Goal: Information Seeking & Learning: Compare options

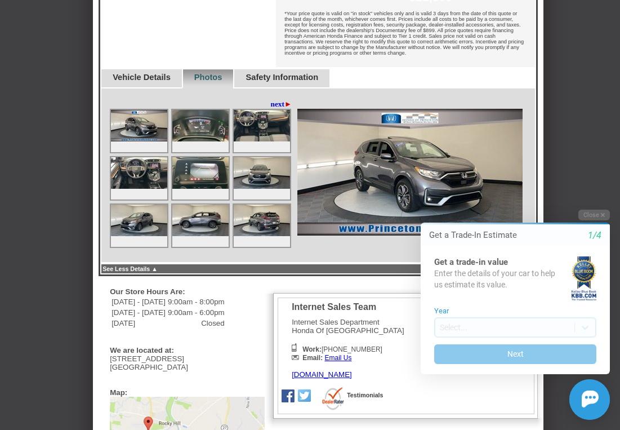
scroll to position [569, 0]
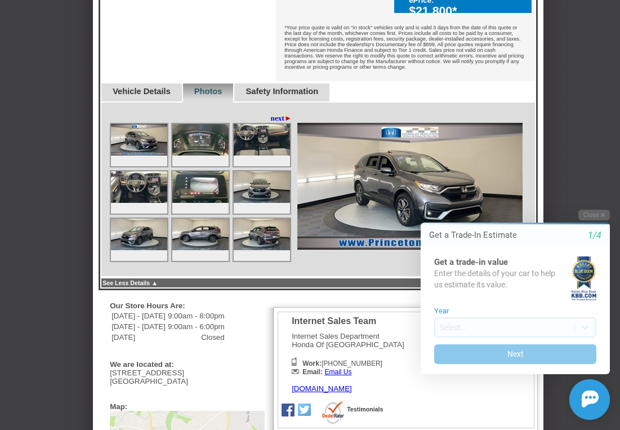
click at [290, 114] on span "►" at bounding box center [287, 118] width 7 height 8
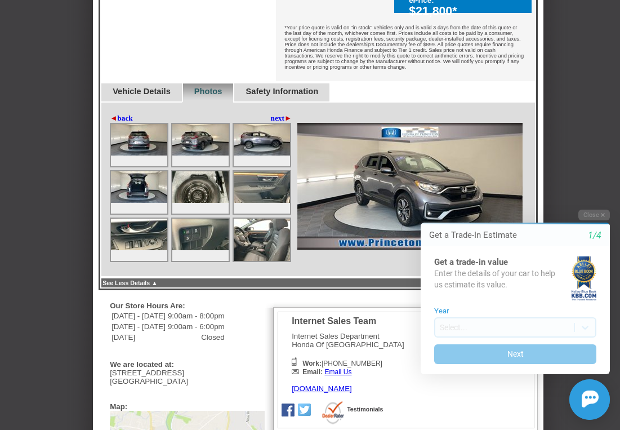
click at [290, 114] on span "►" at bounding box center [287, 118] width 7 height 8
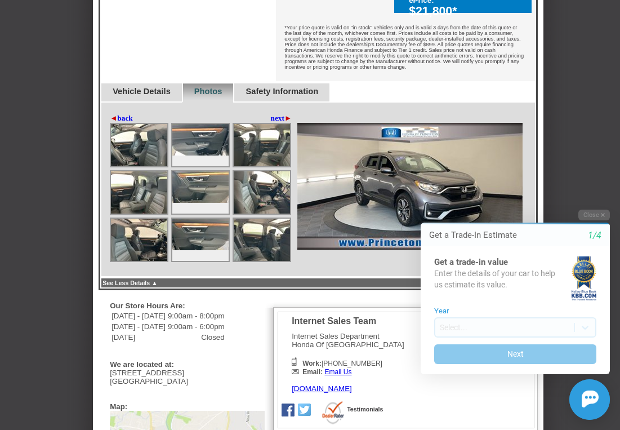
click at [285, 114] on span "►" at bounding box center [287, 118] width 7 height 8
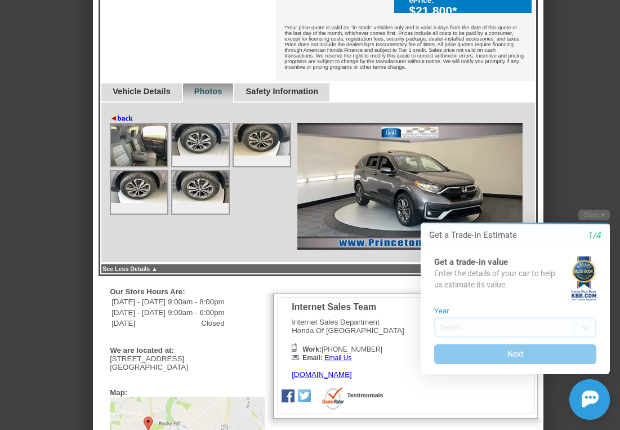
click at [285, 114] on div "◄ back next ►" at bounding box center [202, 118] width 185 height 9
click at [114, 105] on div "◄ back next ►" at bounding box center [318, 182] width 436 height 160
click at [113, 114] on span "◄" at bounding box center [113, 118] width 7 height 8
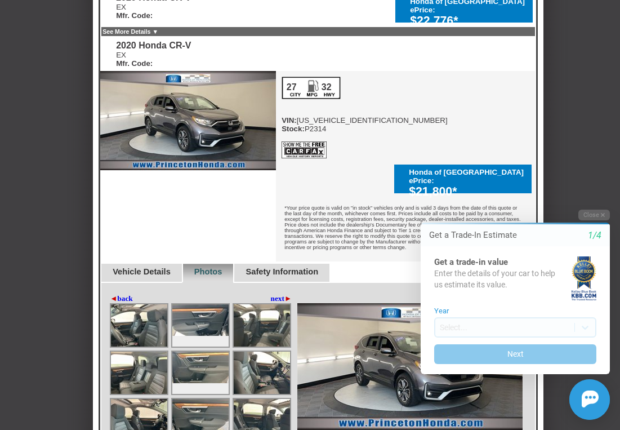
scroll to position [418, 0]
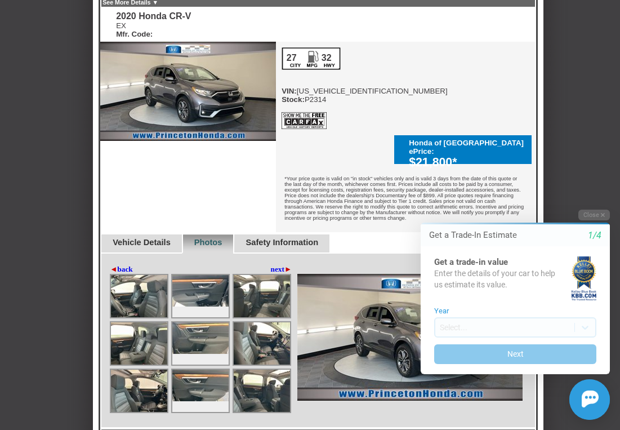
click at [159, 238] on link "Vehicle Details" at bounding box center [142, 242] width 58 height 9
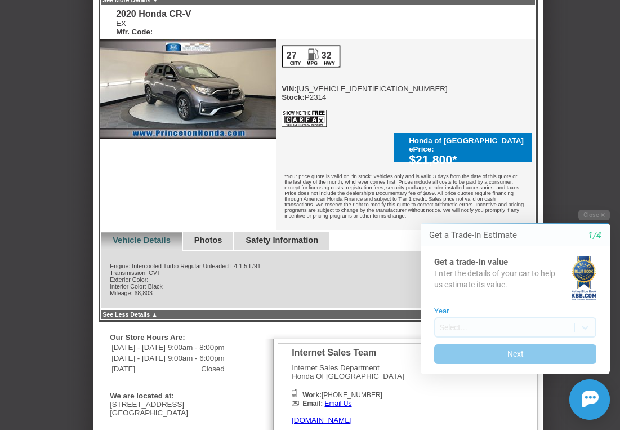
scroll to position [421, 0]
click at [217, 235] on link "Photos" at bounding box center [208, 239] width 28 height 9
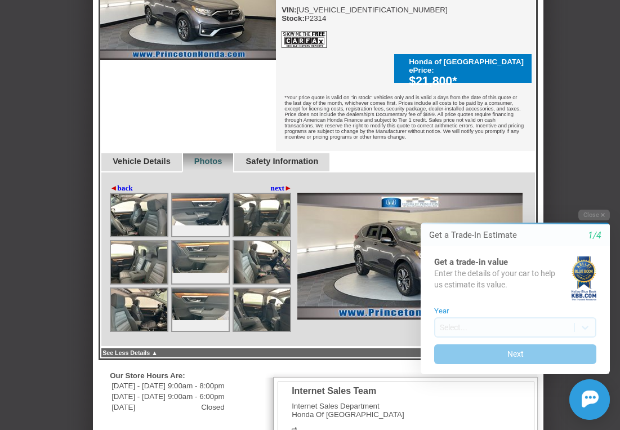
scroll to position [500, 0]
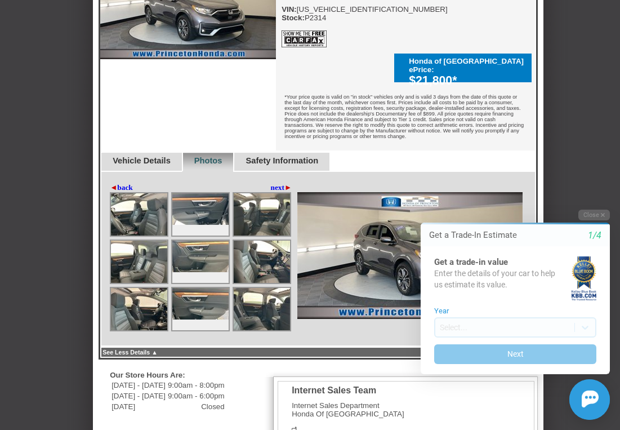
click at [318, 156] on link "Safety Information" at bounding box center [281, 160] width 73 height 9
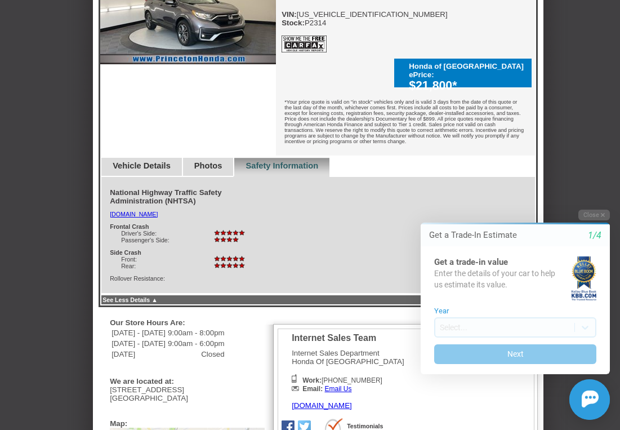
scroll to position [493, 0]
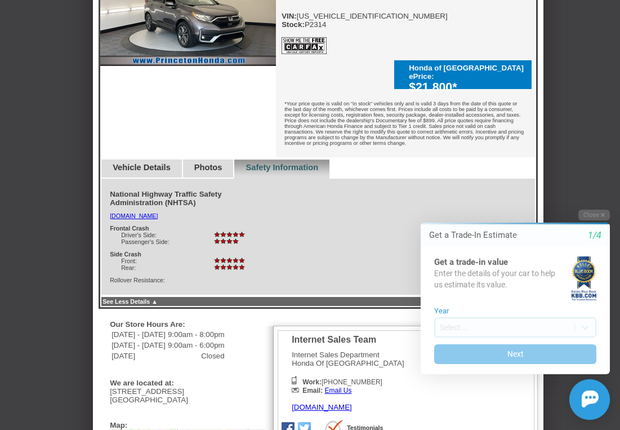
click at [222, 164] on link "Photos" at bounding box center [208, 167] width 28 height 9
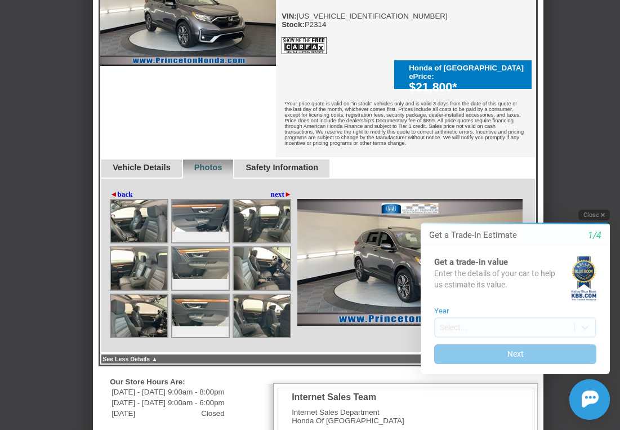
click at [596, 214] on button "Close" at bounding box center [594, 214] width 32 height 11
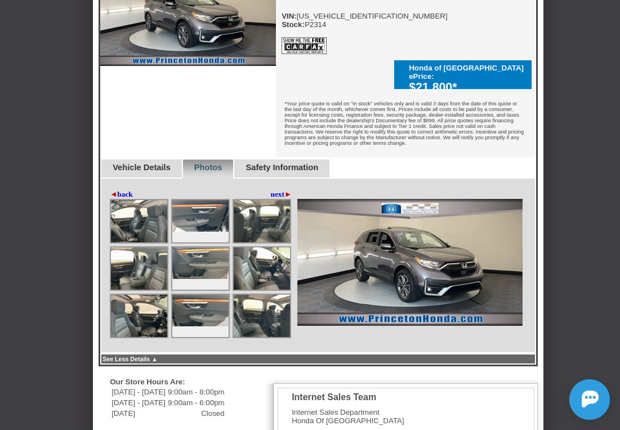
click at [270, 298] on img at bounding box center [262, 315] width 56 height 42
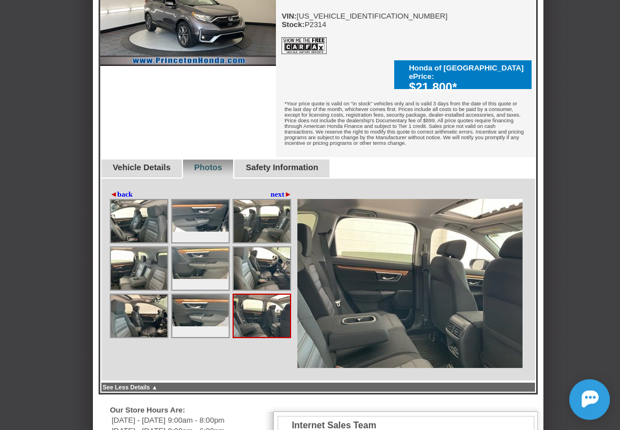
click at [267, 253] on img at bounding box center [262, 268] width 56 height 42
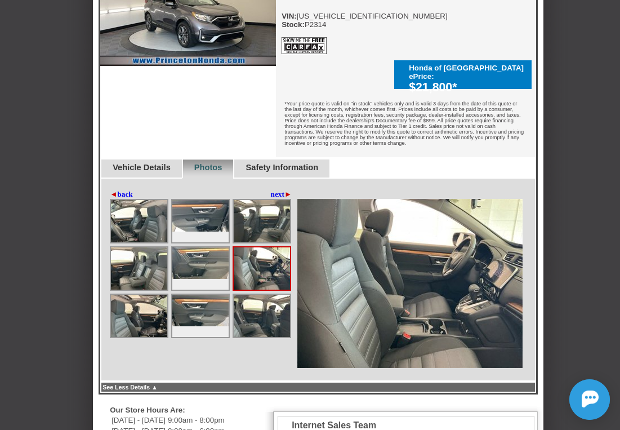
click at [267, 211] on img at bounding box center [262, 221] width 56 height 42
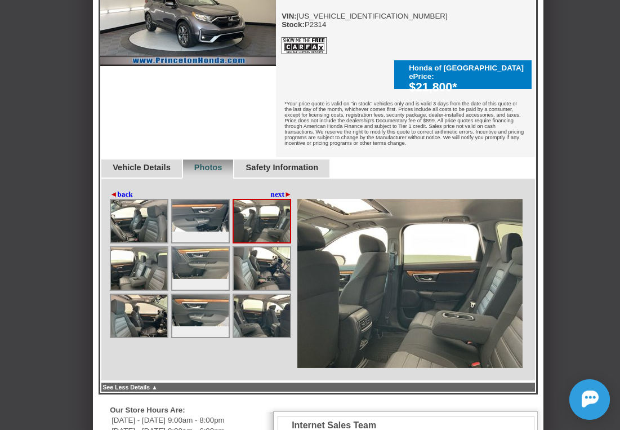
click at [216, 218] on img at bounding box center [200, 216] width 56 height 32
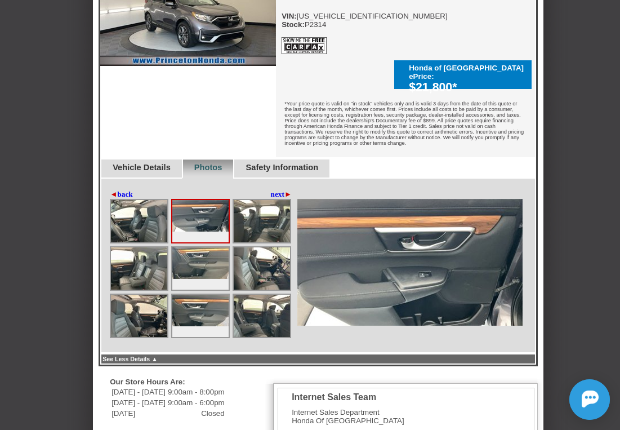
click at [207, 268] on img at bounding box center [200, 263] width 56 height 32
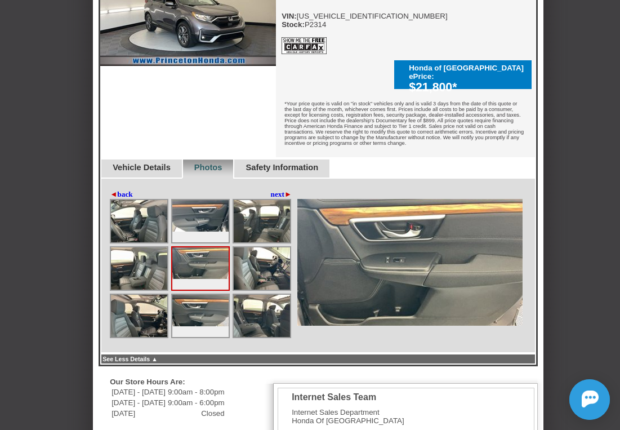
click at [203, 300] on img at bounding box center [200, 310] width 56 height 32
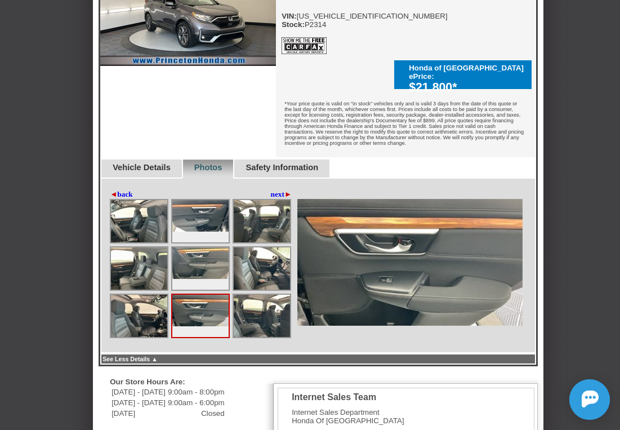
click at [114, 304] on img at bounding box center [139, 315] width 56 height 42
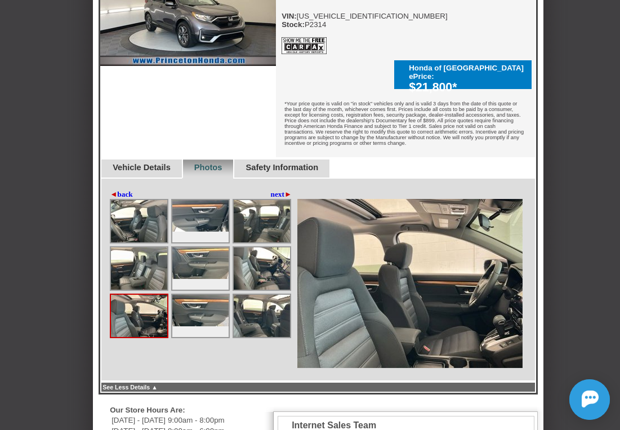
click at [126, 270] on img at bounding box center [139, 268] width 56 height 42
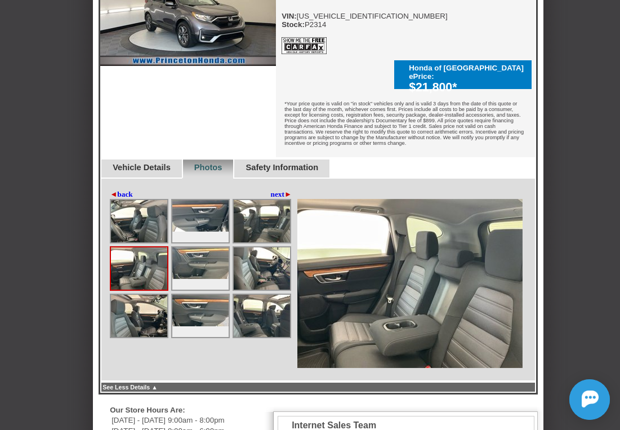
click at [137, 224] on img at bounding box center [139, 221] width 56 height 42
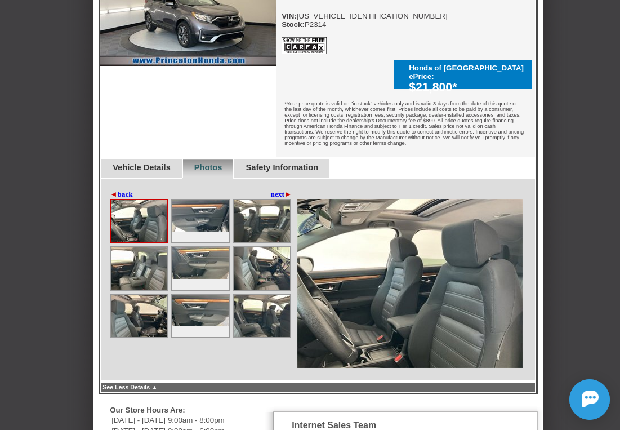
click at [126, 190] on link "◄ back" at bounding box center [121, 194] width 23 height 9
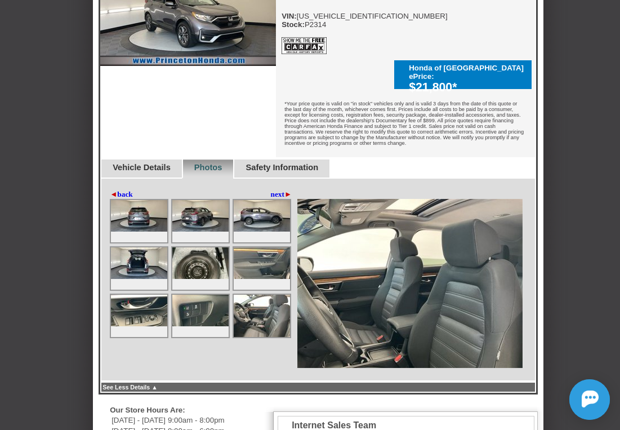
click at [135, 251] on img at bounding box center [139, 263] width 56 height 32
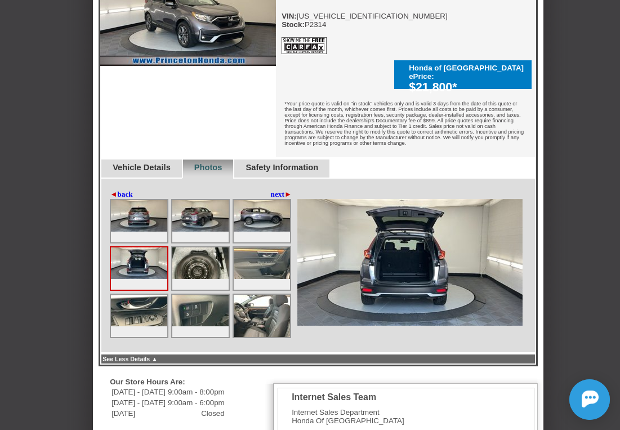
click at [135, 251] on img at bounding box center [139, 263] width 56 height 32
click at [185, 258] on img at bounding box center [200, 263] width 56 height 32
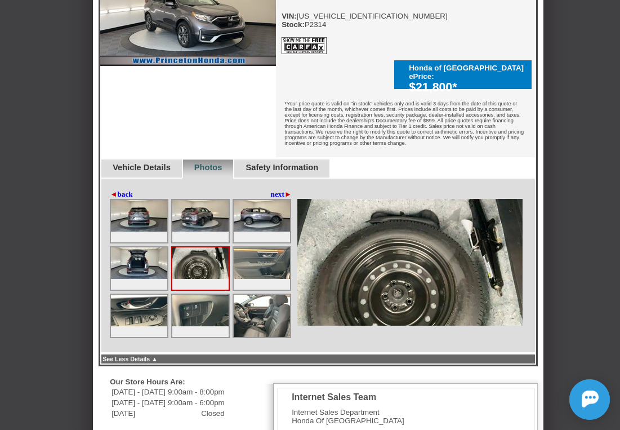
click at [266, 255] on img at bounding box center [262, 263] width 56 height 32
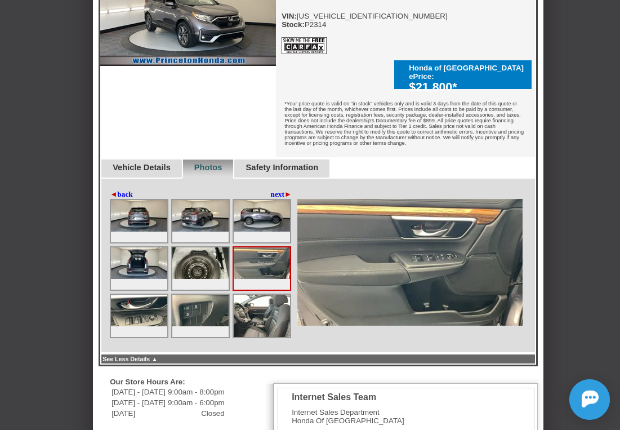
click at [256, 306] on img at bounding box center [262, 315] width 56 height 42
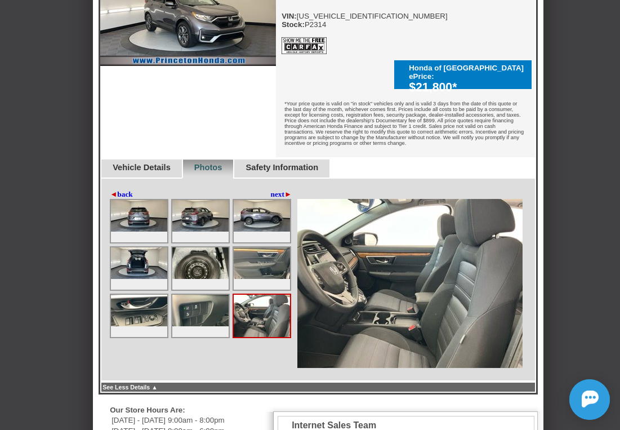
click at [215, 307] on img at bounding box center [200, 310] width 56 height 32
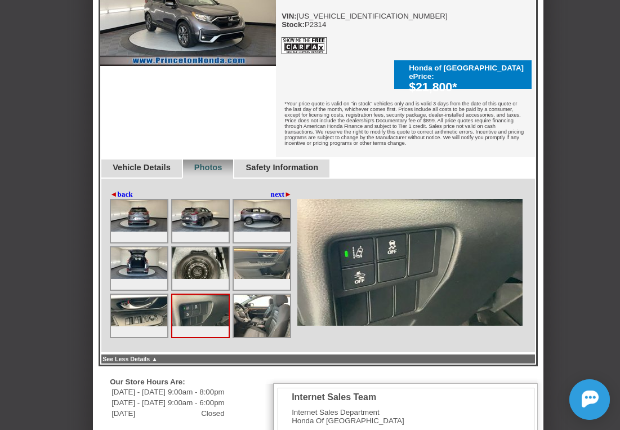
click at [142, 200] on img at bounding box center [139, 216] width 56 height 32
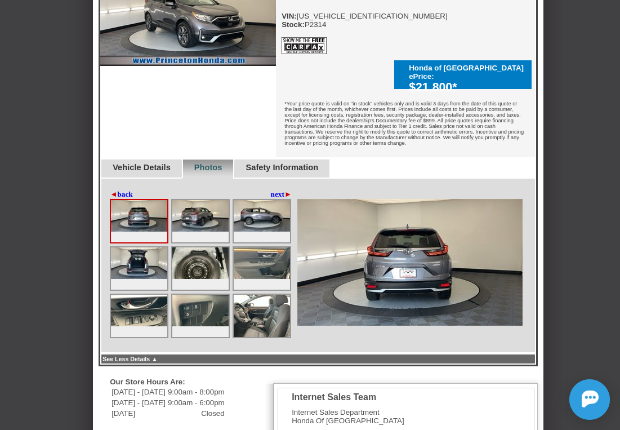
click at [209, 207] on img at bounding box center [200, 216] width 56 height 32
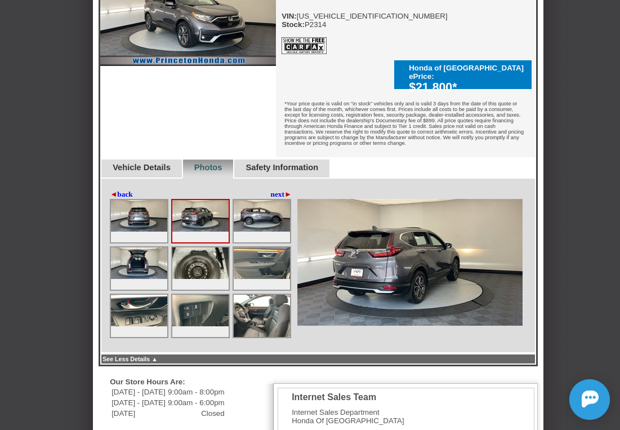
click at [266, 208] on img at bounding box center [262, 216] width 56 height 32
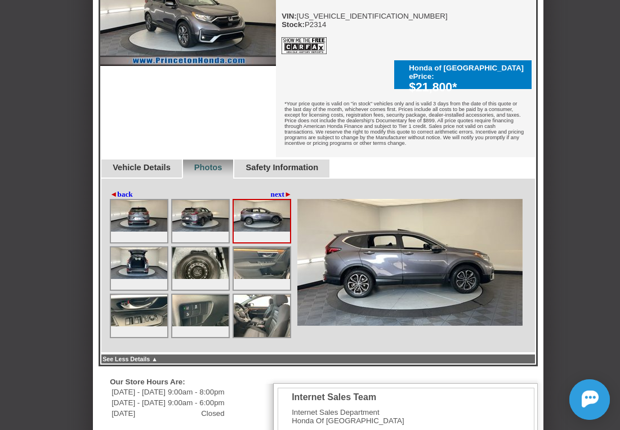
click at [288, 190] on span "►" at bounding box center [287, 194] width 7 height 8
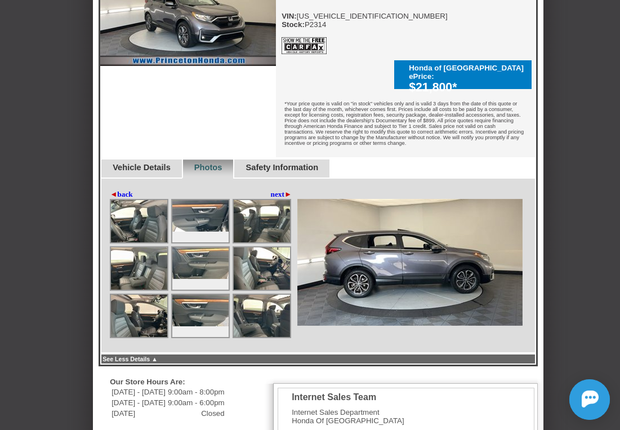
click at [288, 190] on span "►" at bounding box center [287, 194] width 7 height 8
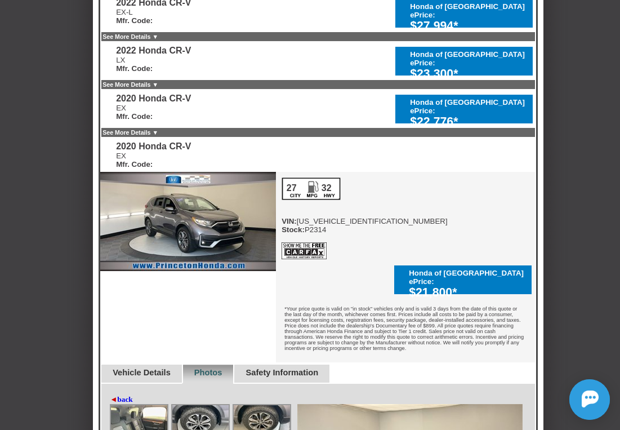
scroll to position [289, 0]
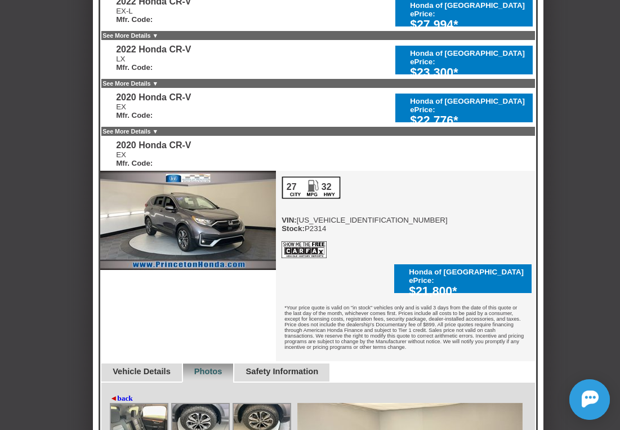
click at [312, 258] on img at bounding box center [304, 249] width 45 height 17
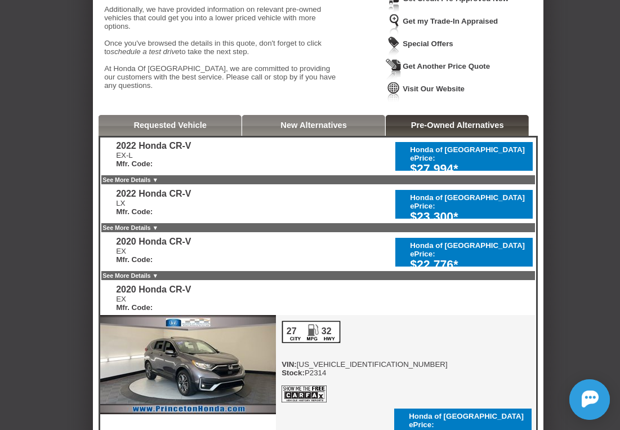
scroll to position [169, 0]
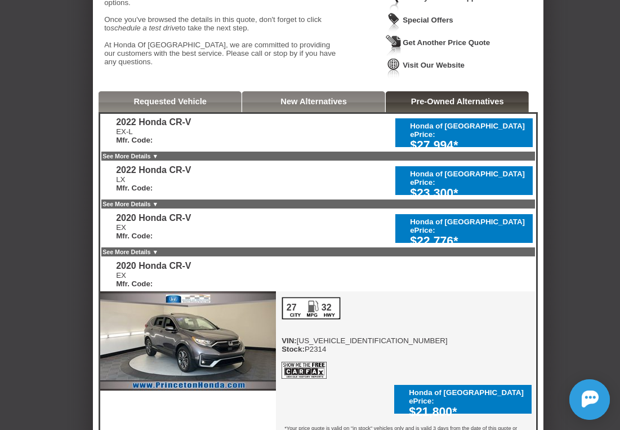
drag, startPoint x: 420, startPoint y: 328, endPoint x: 476, endPoint y: 331, distance: 56.4
click at [476, 405] on div "$21,800*" at bounding box center [467, 412] width 117 height 14
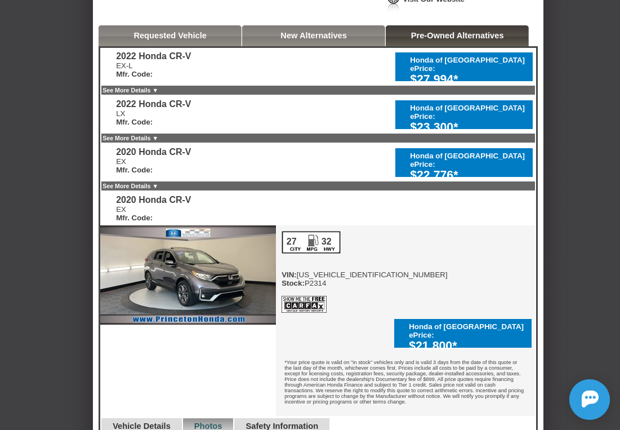
scroll to position [233, 0]
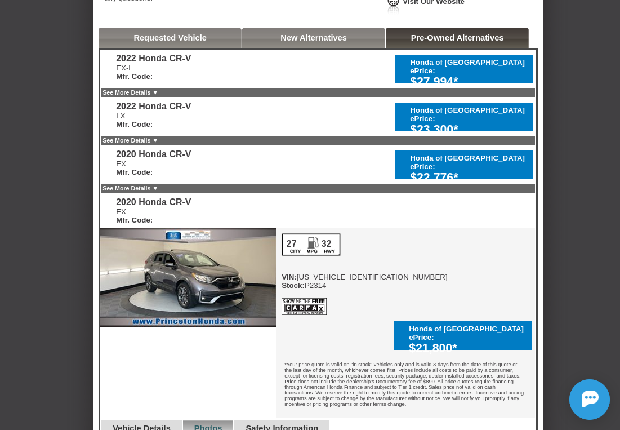
click at [235, 160] on div "2022 Honda CR-V EX-L Mfr. Code: Honda of [GEOGRAPHIC_DATA] ePrice: $27,994* 202…" at bounding box center [318, 330] width 439 height 564
click at [158, 144] on link "See More Details ▼" at bounding box center [130, 140] width 56 height 7
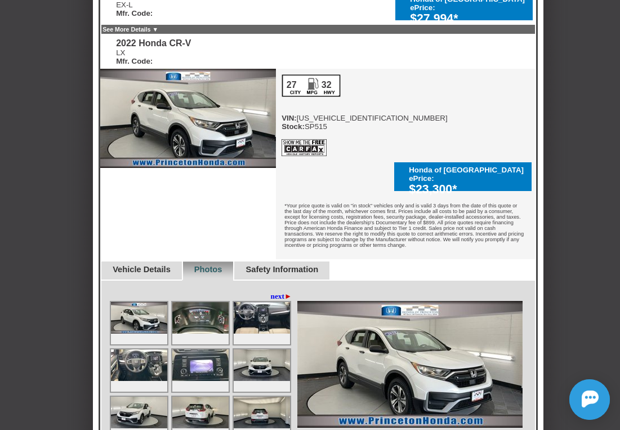
scroll to position [296, 0]
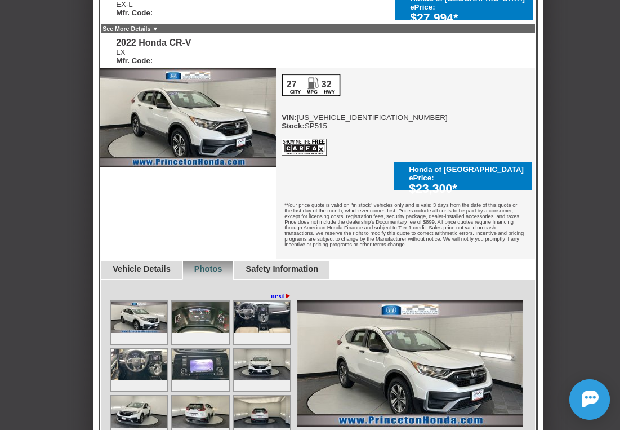
click at [214, 310] on img at bounding box center [200, 317] width 56 height 32
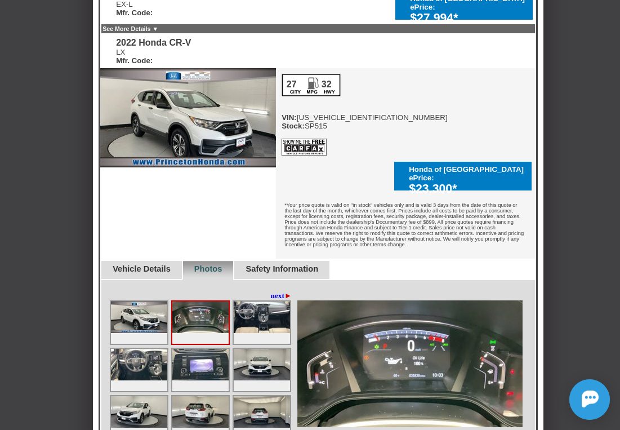
click at [265, 309] on img at bounding box center [262, 317] width 56 height 32
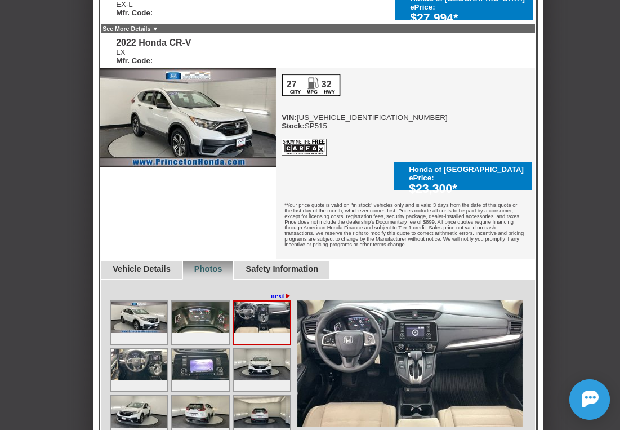
click at [204, 349] on img at bounding box center [200, 365] width 56 height 32
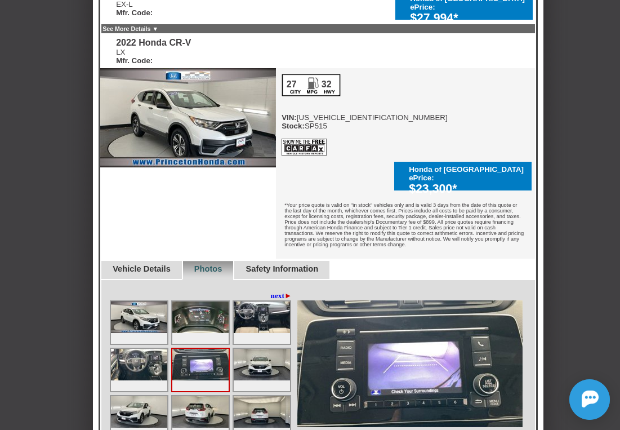
click at [212, 362] on img at bounding box center [200, 365] width 56 height 32
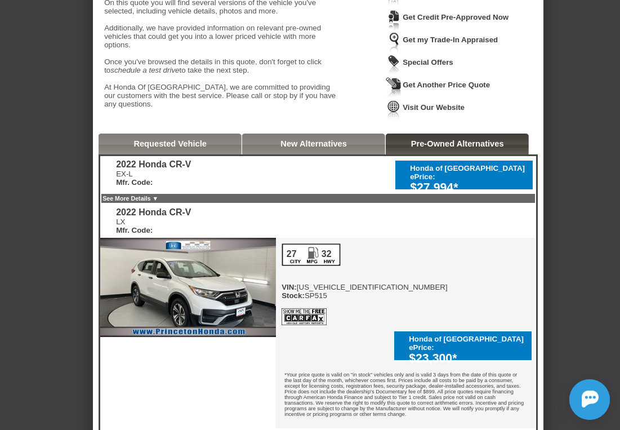
scroll to position [128, 0]
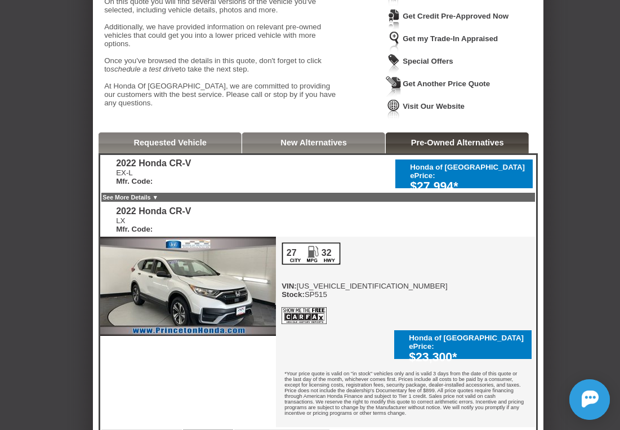
click at [146, 168] on div "2022 Honda CR-V" at bounding box center [153, 163] width 75 height 10
click at [148, 168] on div "2022 Honda CR-V" at bounding box center [153, 163] width 75 height 10
click at [453, 147] on link "Pre-Owned Alternatives" at bounding box center [457, 142] width 93 height 9
click at [347, 147] on link "New Alternatives" at bounding box center [313, 142] width 66 height 9
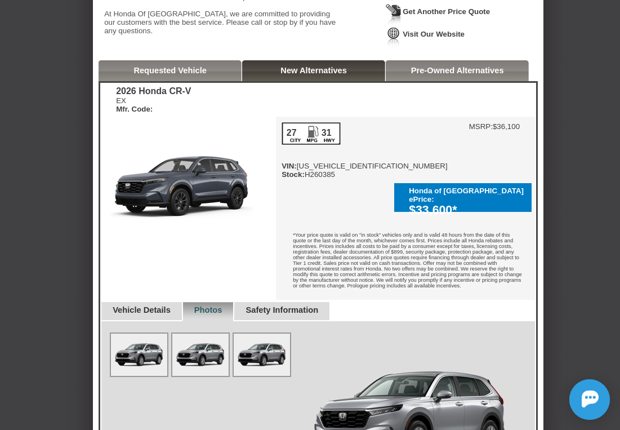
scroll to position [202, 0]
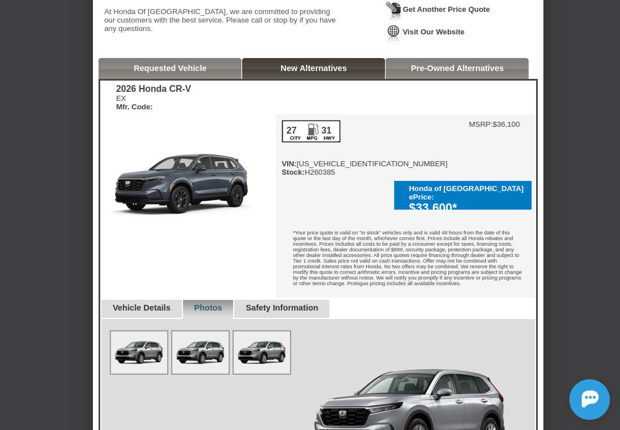
drag, startPoint x: 417, startPoint y: 162, endPoint x: 475, endPoint y: 165, distance: 58.6
click at [475, 201] on div "$33,600*" at bounding box center [467, 208] width 117 height 14
click at [473, 201] on div "$33,600*" at bounding box center [467, 208] width 117 height 14
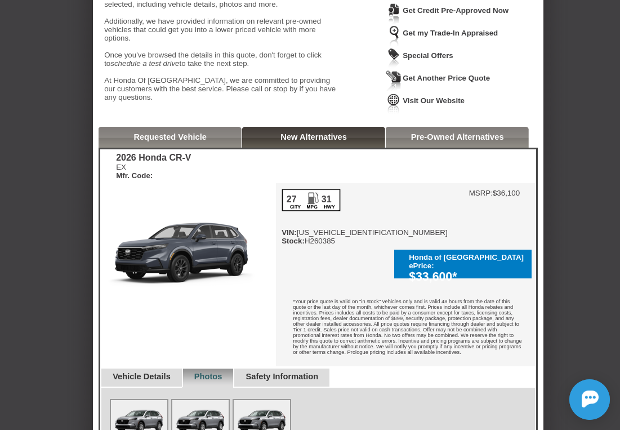
scroll to position [0, 0]
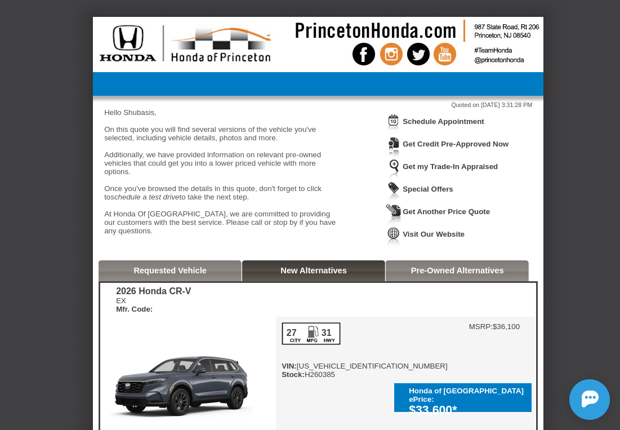
click at [207, 275] on link "Requested Vehicle" at bounding box center [169, 270] width 73 height 9
